Goal: Navigation & Orientation: Find specific page/section

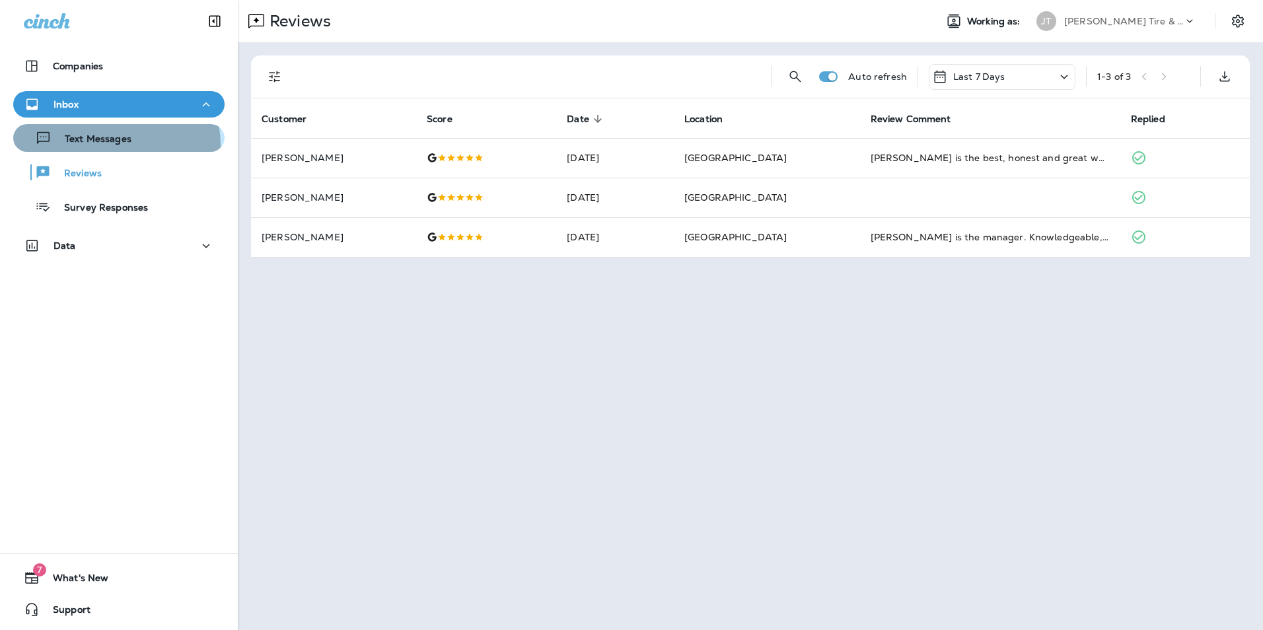
click at [101, 145] on p "Text Messages" at bounding box center [92, 139] width 80 height 13
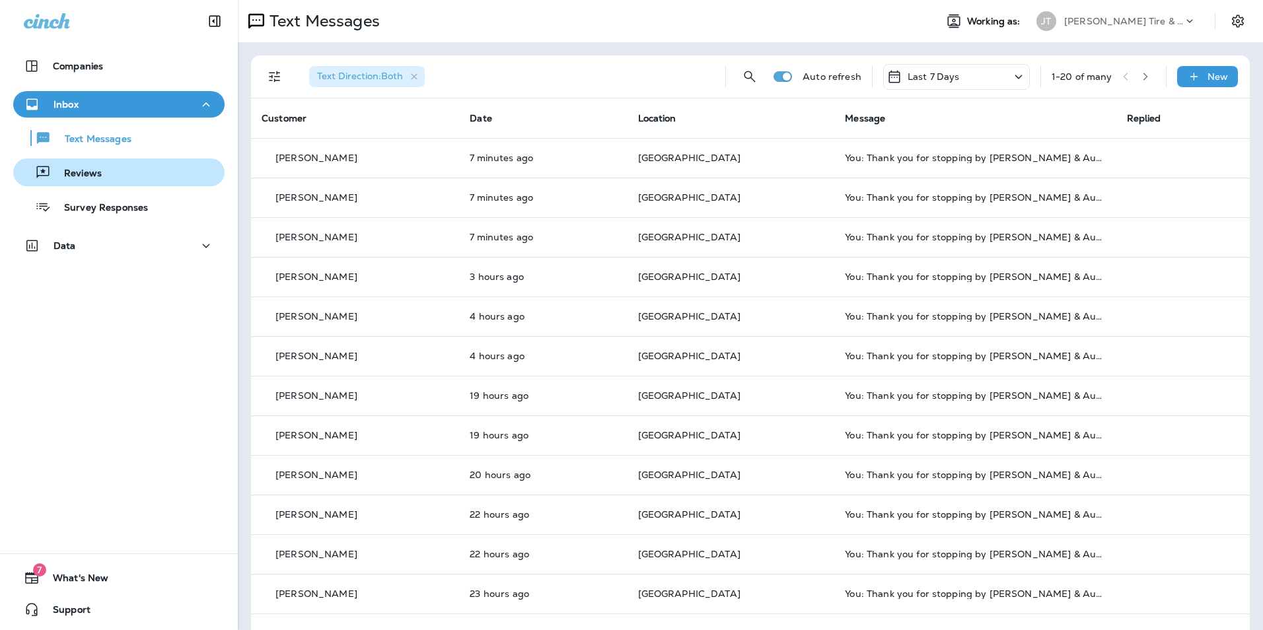
click at [83, 172] on p "Reviews" at bounding box center [76, 174] width 51 height 13
